Goal: Information Seeking & Learning: Learn about a topic

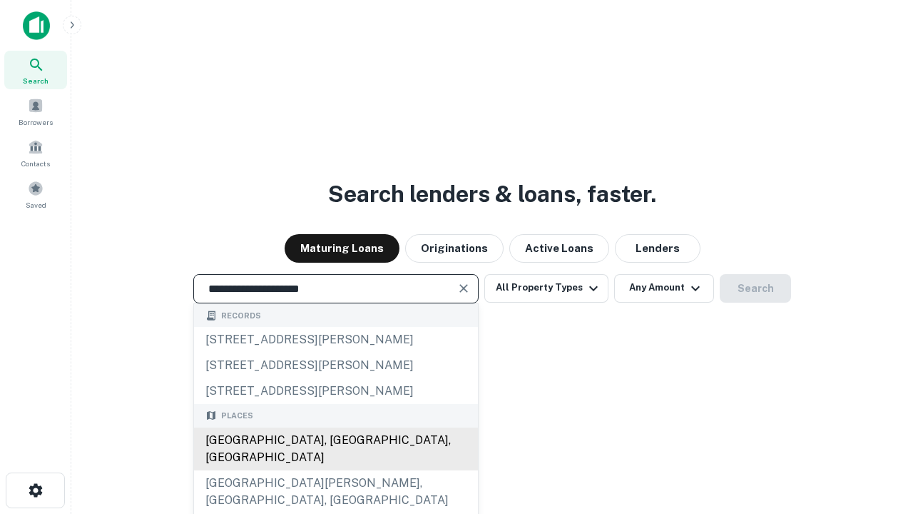
click at [335, 470] on div "[GEOGRAPHIC_DATA], [GEOGRAPHIC_DATA], [GEOGRAPHIC_DATA]" at bounding box center [336, 448] width 284 height 43
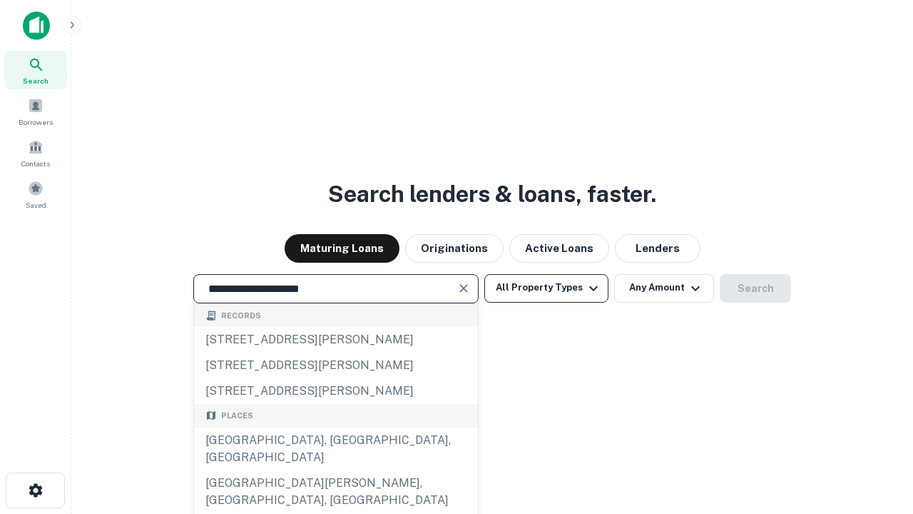
click at [547, 288] on button "All Property Types" at bounding box center [546, 288] width 124 height 29
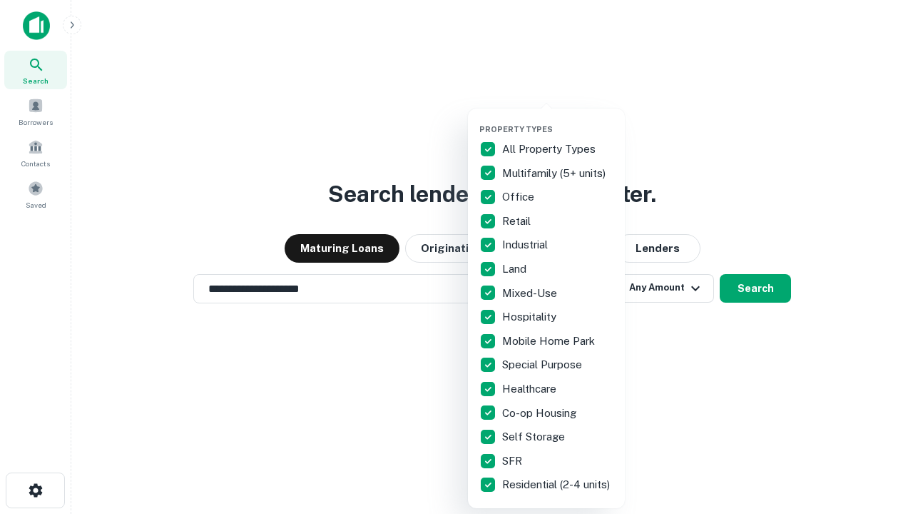
type input "**********"
click at [558, 120] on button "button" at bounding box center [557, 120] width 157 height 1
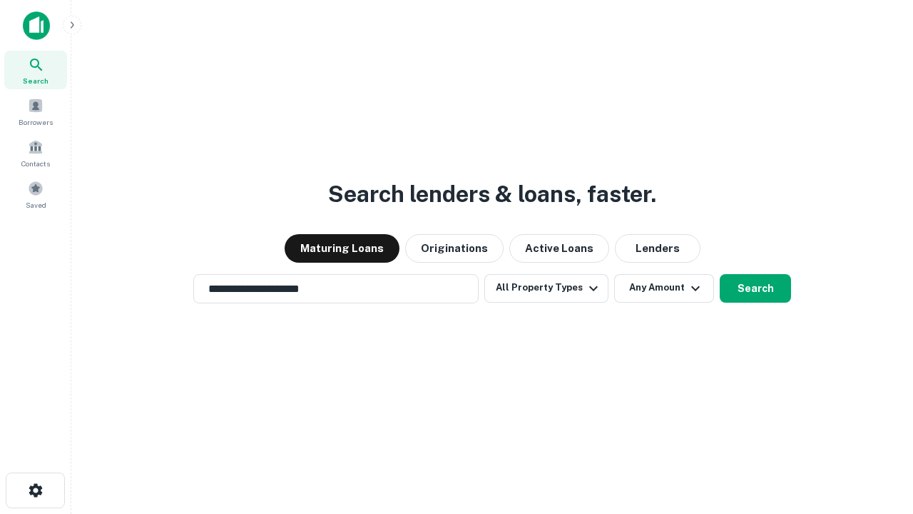
scroll to position [22, 0]
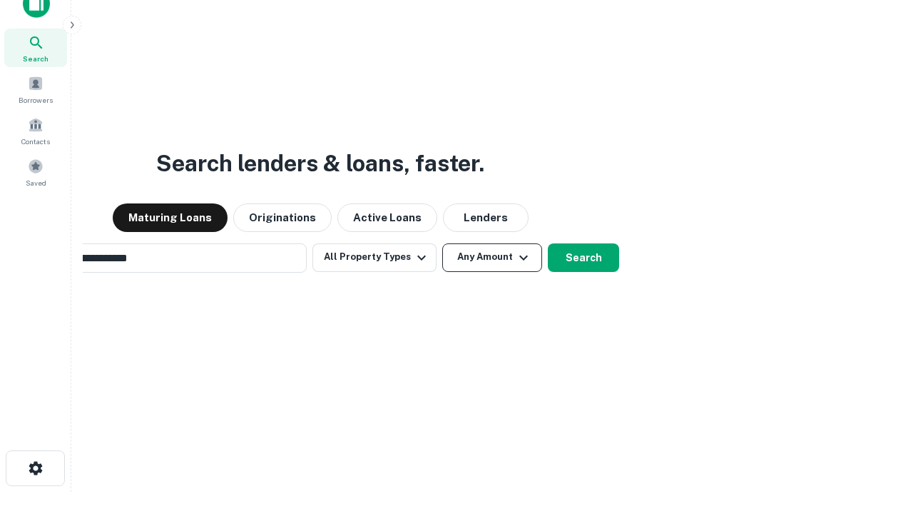
click at [442, 243] on button "Any Amount" at bounding box center [492, 257] width 100 height 29
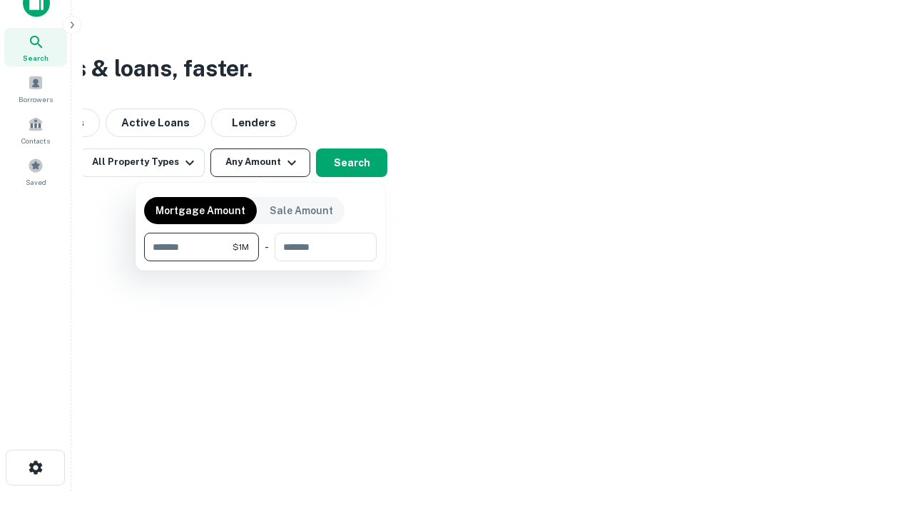
type input "*******"
click at [260, 261] on button "button" at bounding box center [260, 261] width 233 height 1
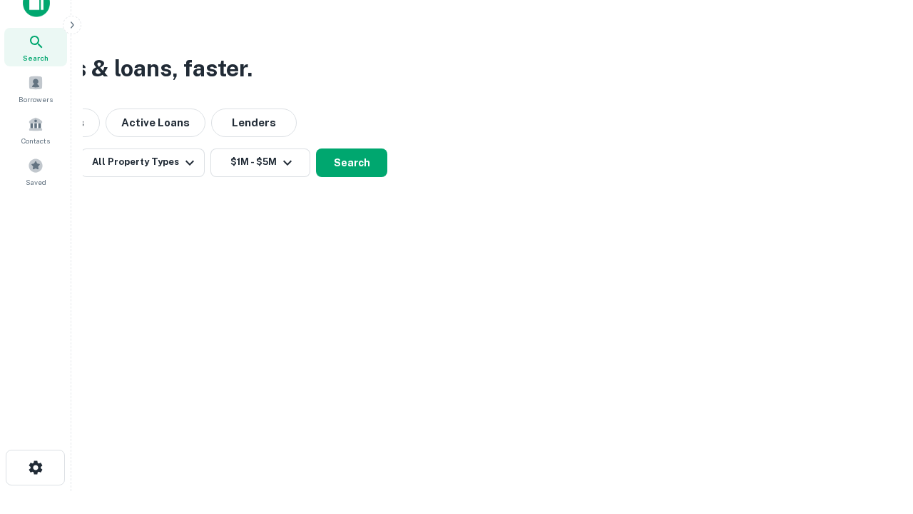
scroll to position [22, 0]
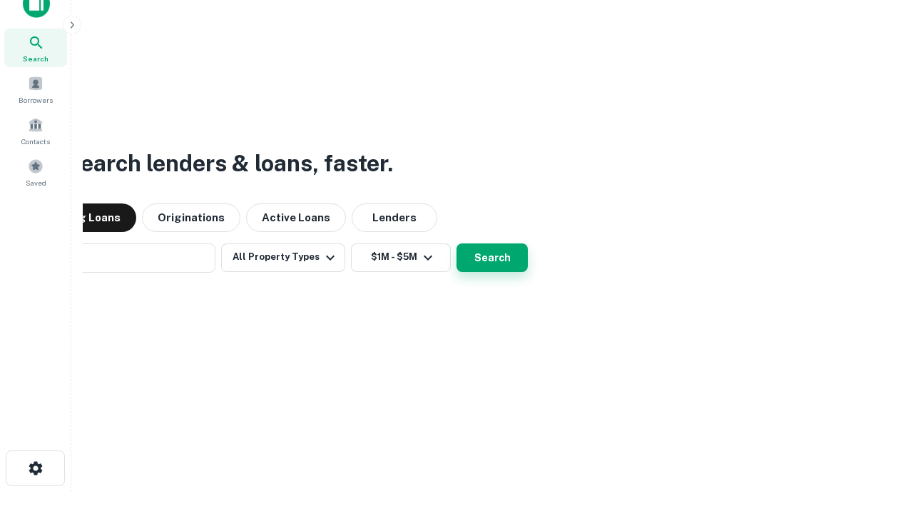
click at [457, 243] on button "Search" at bounding box center [492, 257] width 71 height 29
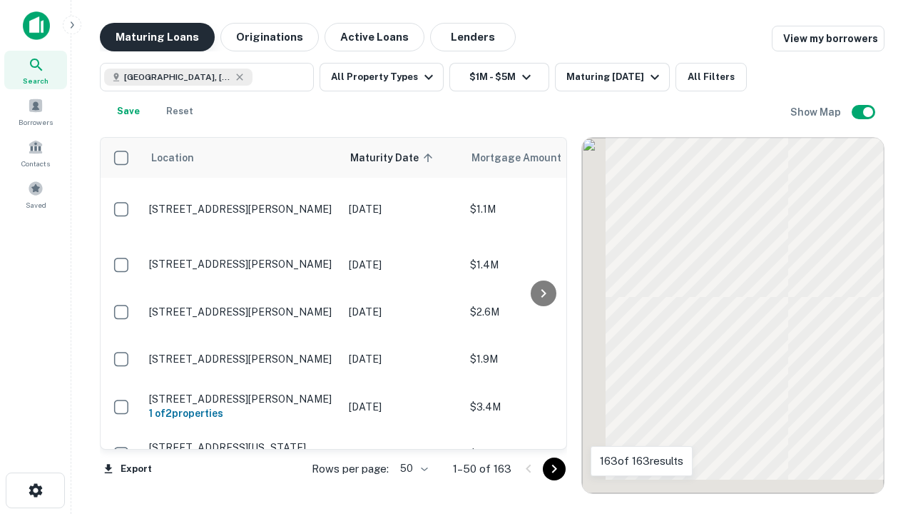
click at [157, 37] on button "Maturing Loans" at bounding box center [157, 37] width 115 height 29
